Goal: Task Accomplishment & Management: Manage account settings

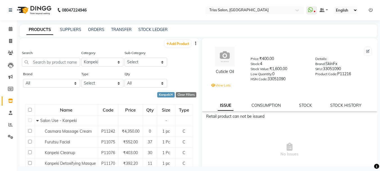
select select "367302750"
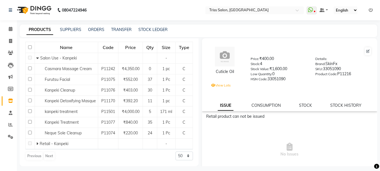
scroll to position [14, 0]
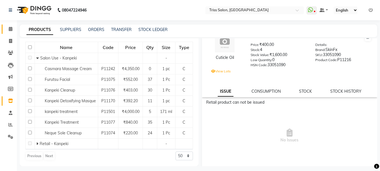
click at [9, 31] on span at bounding box center [11, 29] width 10 height 6
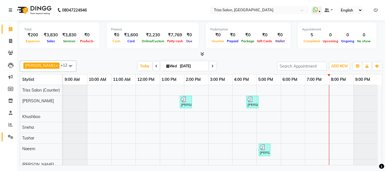
click at [11, 134] on span at bounding box center [11, 137] width 10 height 6
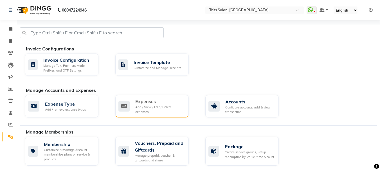
click at [130, 107] on icon at bounding box center [124, 106] width 11 height 11
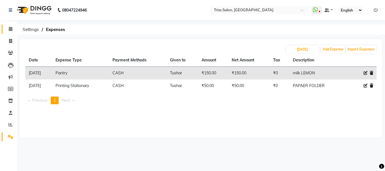
click at [11, 28] on icon at bounding box center [11, 29] width 4 height 4
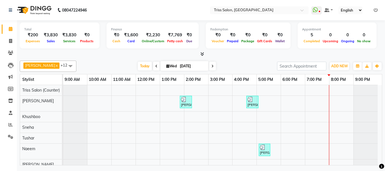
click at [376, 10] on icon at bounding box center [375, 10] width 4 height 4
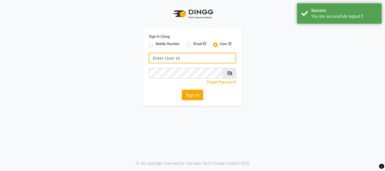
type input "8755001716"
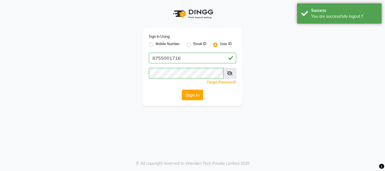
click at [354, 40] on app-login "Sign In Using: Mobile Number Email ID User ID 8755001716 Remember me Forgot Pas…" at bounding box center [192, 53] width 385 height 106
